Goal: Information Seeking & Learning: Understand process/instructions

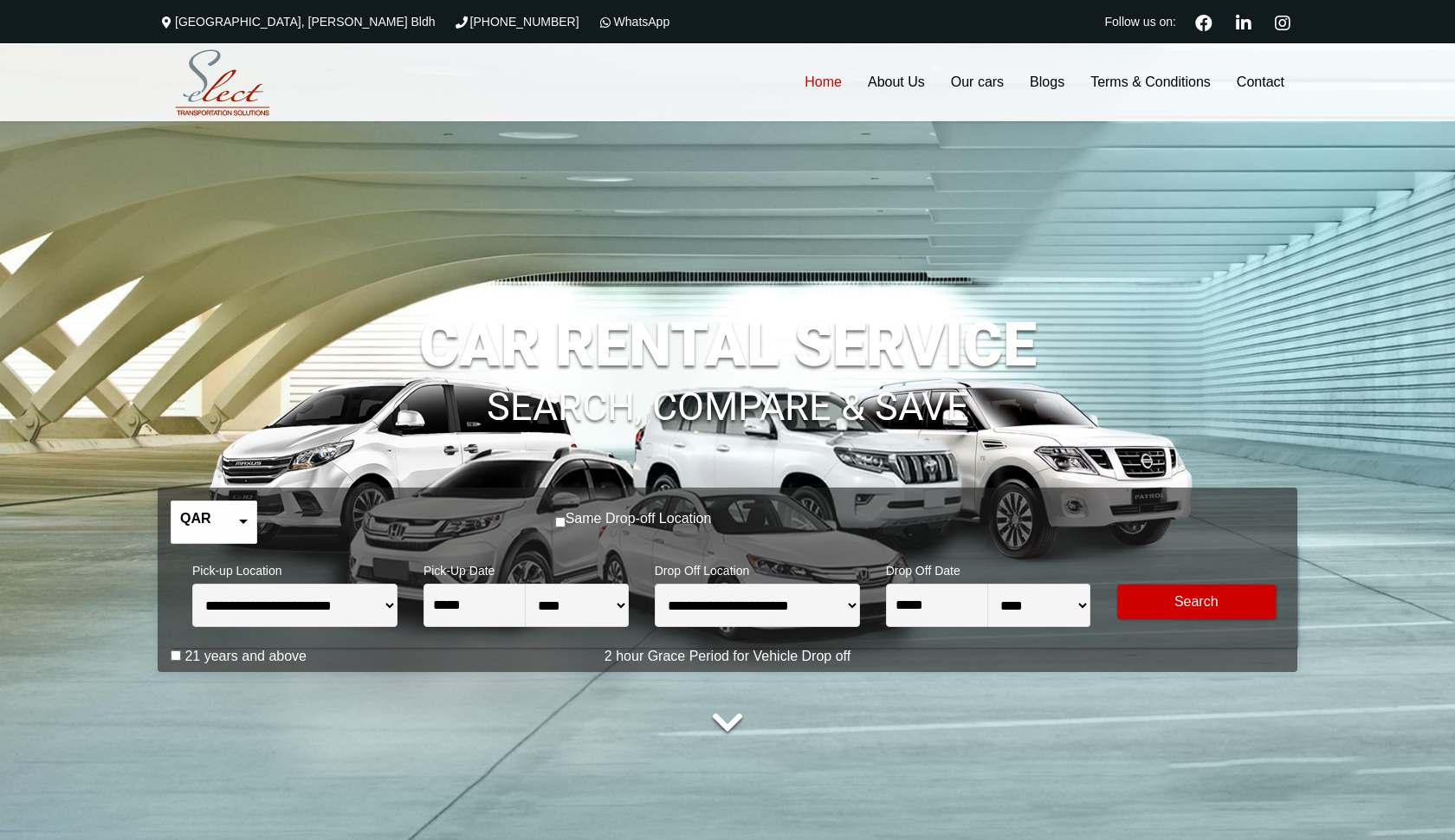
click at [204, 529] on link "QAR USA dollar" at bounding box center [213, 522] width 85 height 42
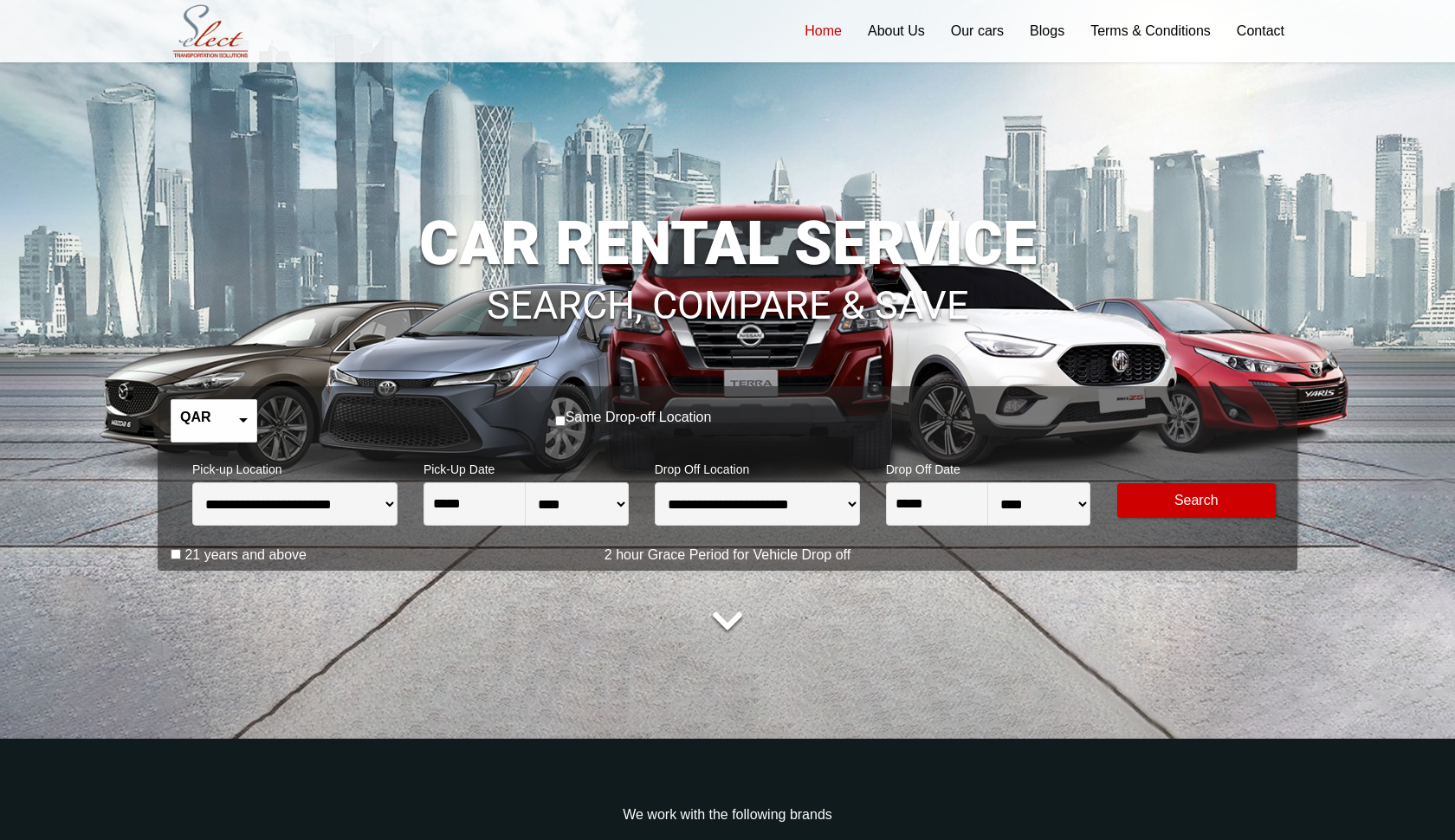
scroll to position [103, 0]
click at [240, 439] on link "QAR USA dollar" at bounding box center [213, 420] width 85 height 42
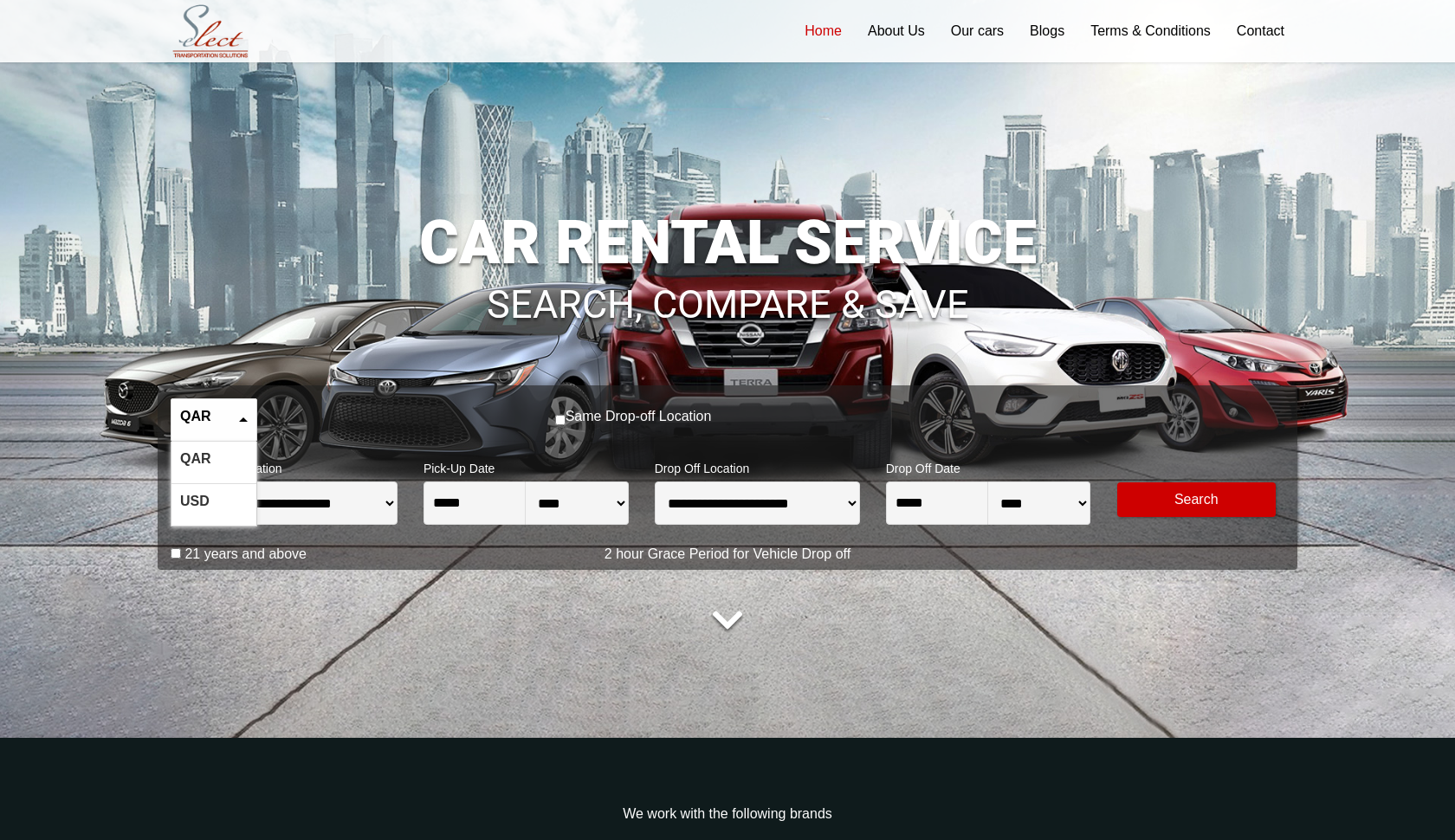
click at [289, 448] on div "**********" at bounding box center [733, 494] width 1126 height 104
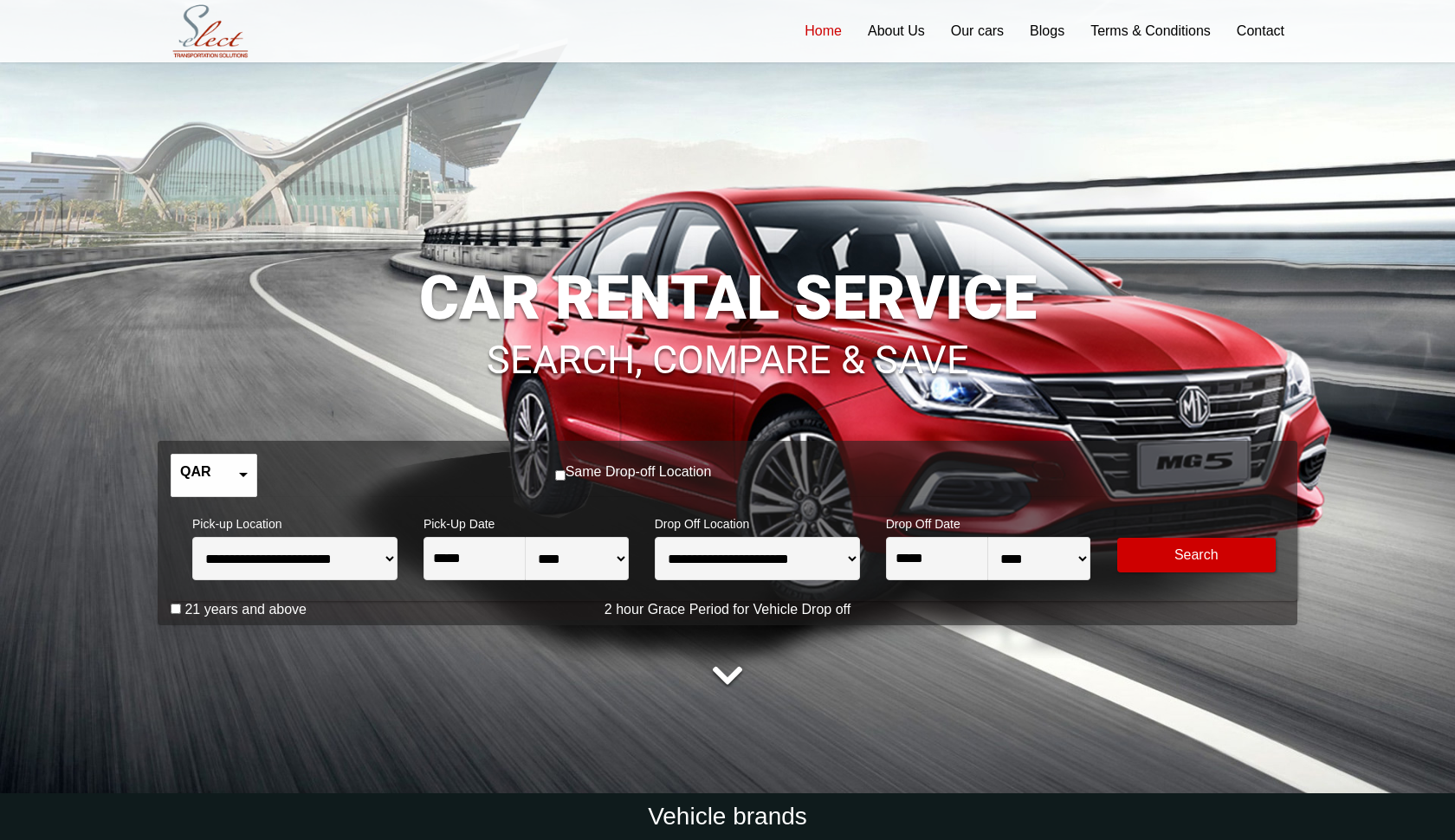
scroll to position [46, 0]
click at [908, 34] on link "About Us" at bounding box center [896, 31] width 83 height 63
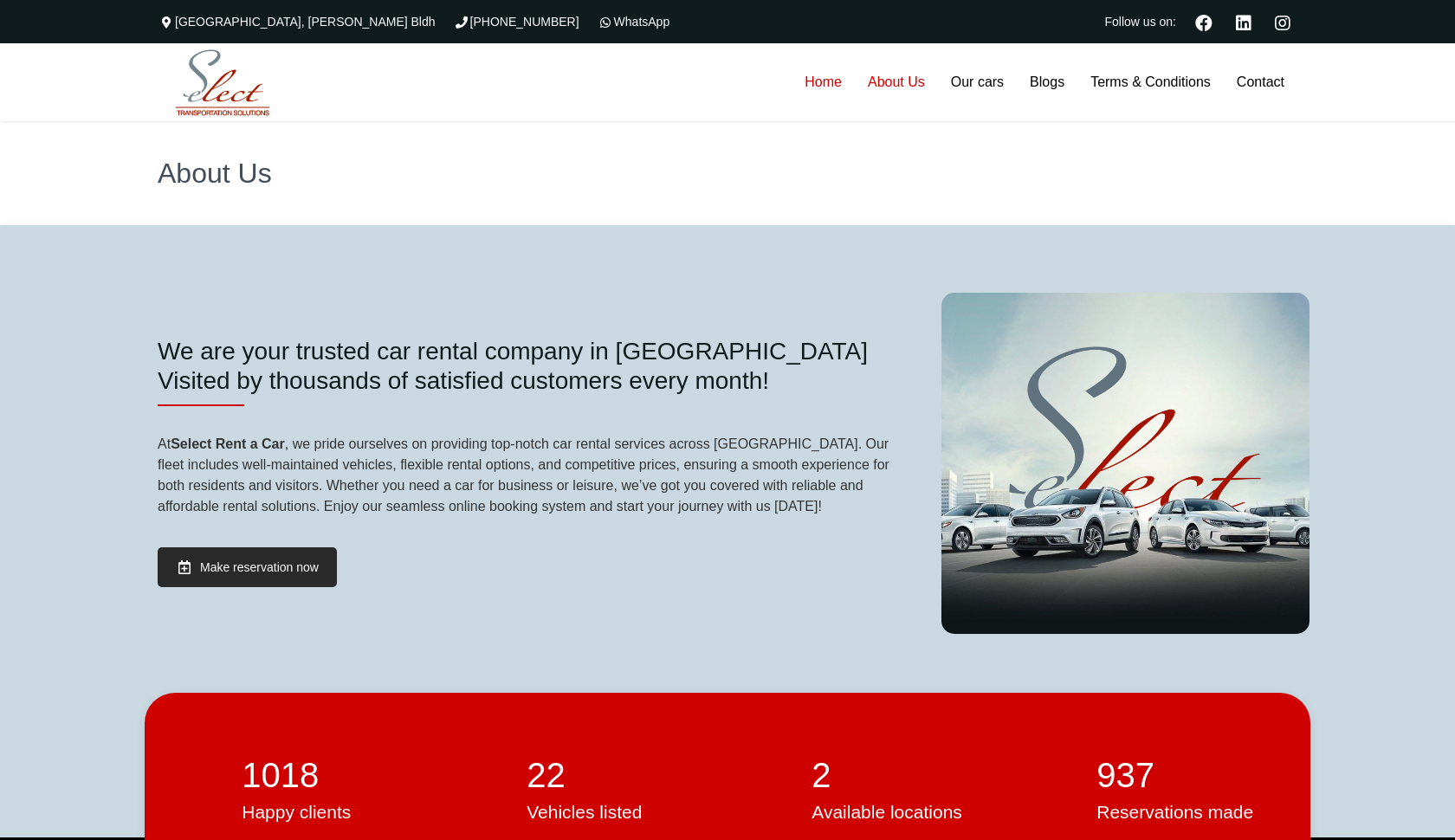
click at [824, 86] on link "Home" at bounding box center [823, 82] width 64 height 78
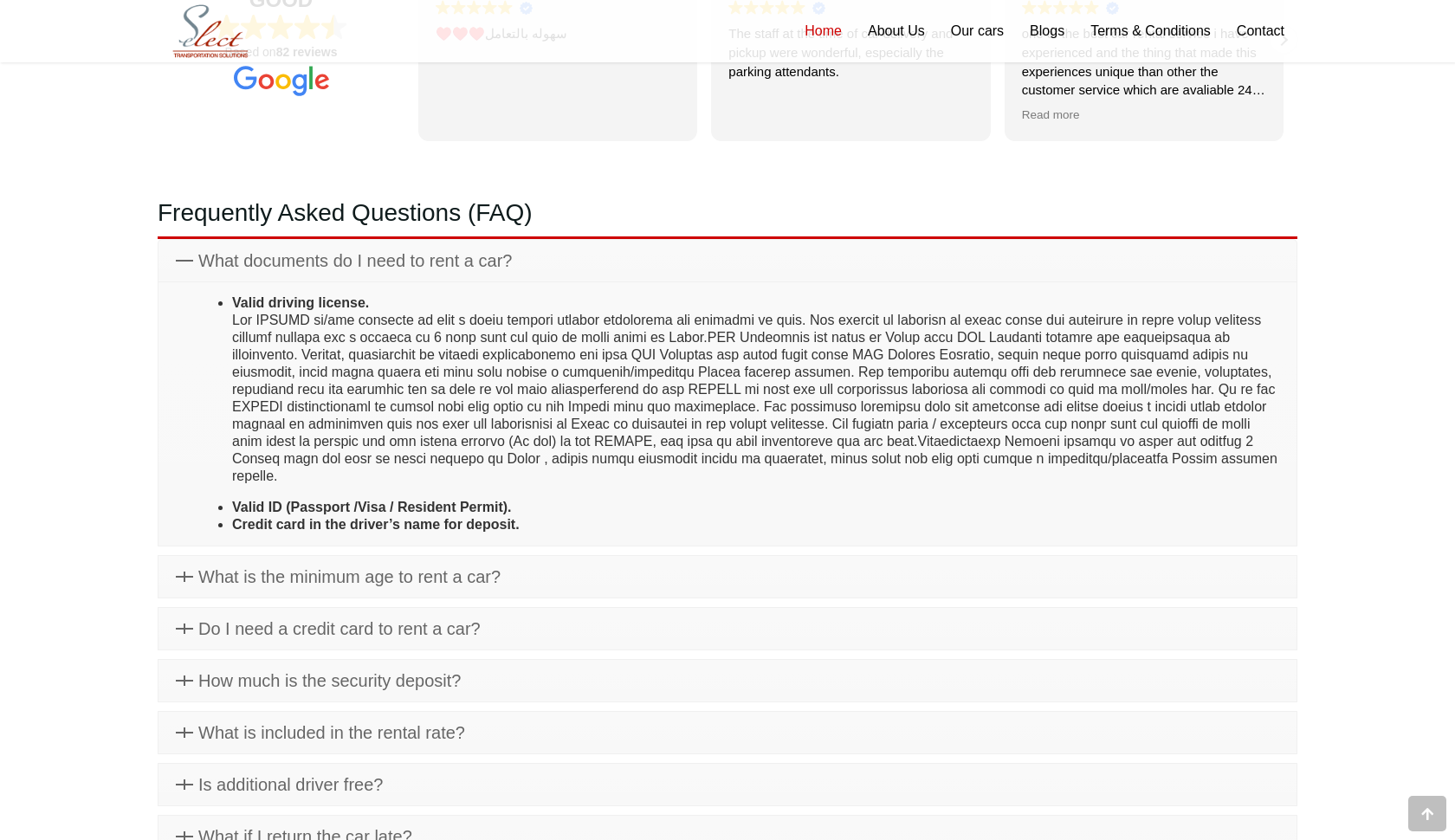
scroll to position [4516, 0]
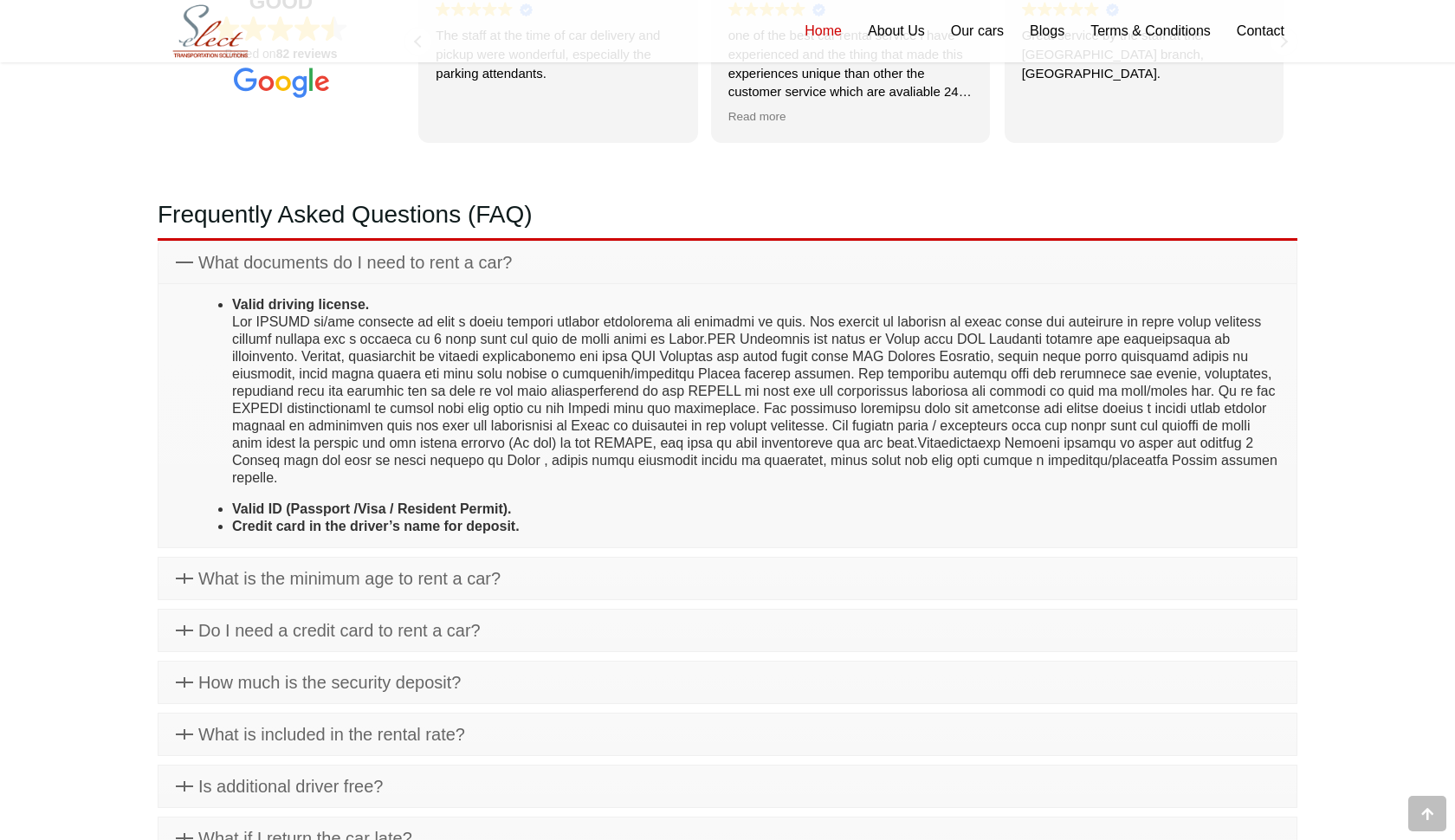
click at [188, 242] on link "What documents do I need to rent a car?" at bounding box center [728, 262] width 1138 height 42
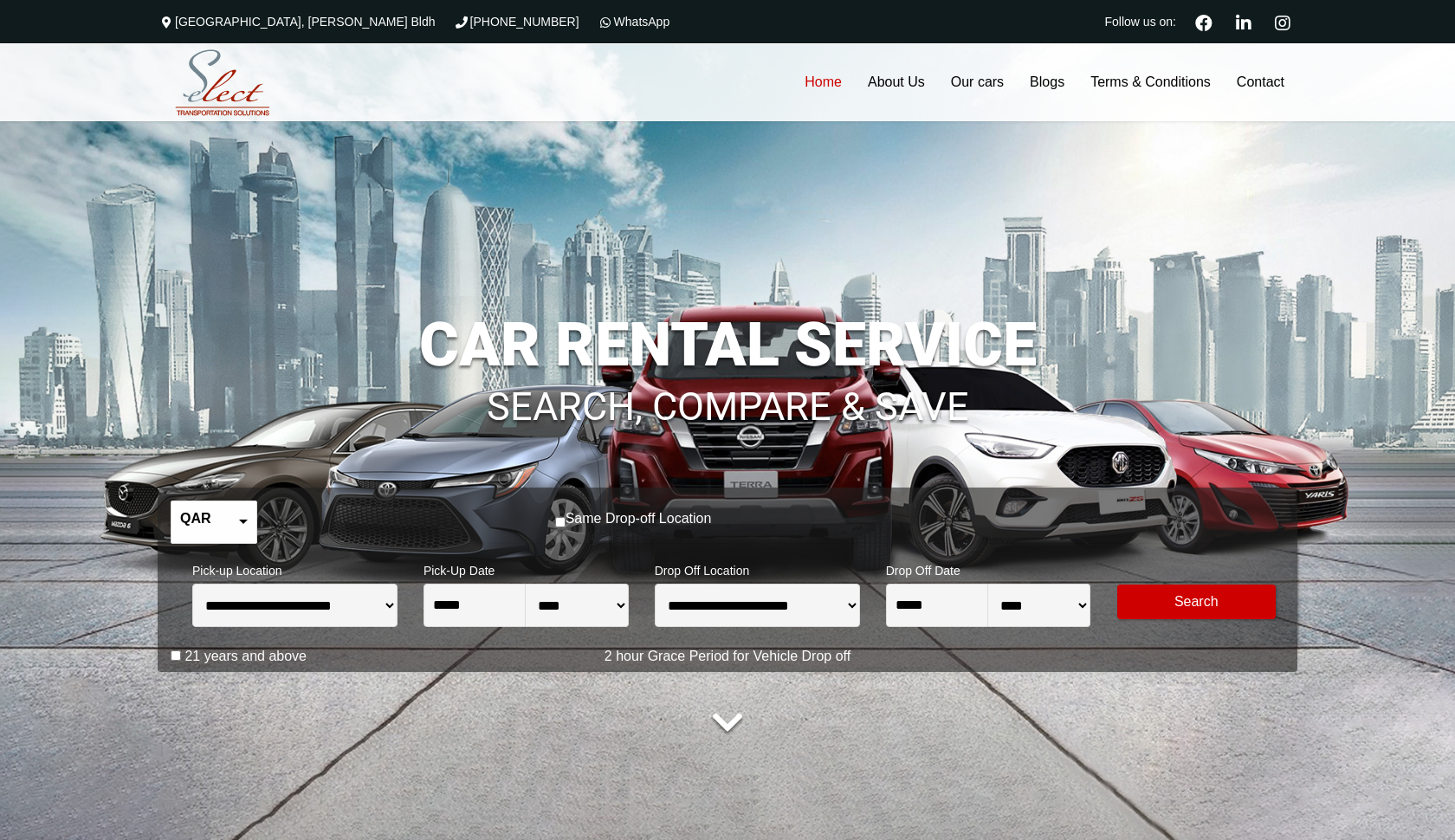
scroll to position [0, 0]
